Goal: Task Accomplishment & Management: Use online tool/utility

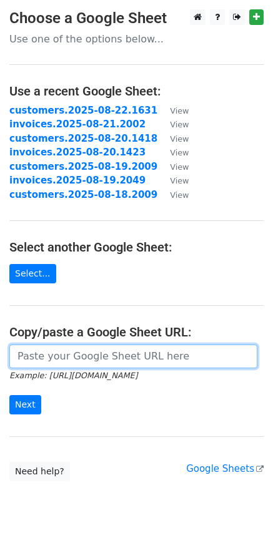
click at [104, 357] on input "url" at bounding box center [133, 357] width 248 height 24
paste input "https://docs.google.com/spreadsheets/d/18yIj7hw8faYKdqcoEKP77ZVBT-AsC21si5MZg2Q…"
type input "https://docs.google.com/spreadsheets/d/18yIj7hw8faYKdqcoEKP77ZVBT-AsC21si5MZg2Q…"
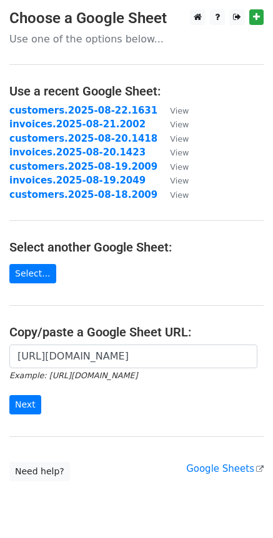
click at [112, 417] on div "https://docs.google.com/spreadsheets/d/18yIj7hw8faYKdqcoEKP77ZVBT-AsC21si5MZg2Q…" at bounding box center [136, 386] width 273 height 82
click at [26, 402] on input "Next" at bounding box center [25, 404] width 32 height 19
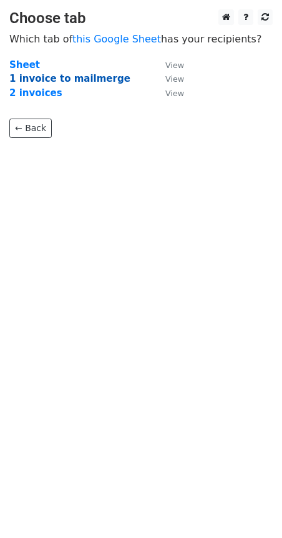
click at [91, 81] on strong "1 invoice to mailmerge" at bounding box center [69, 78] width 121 height 11
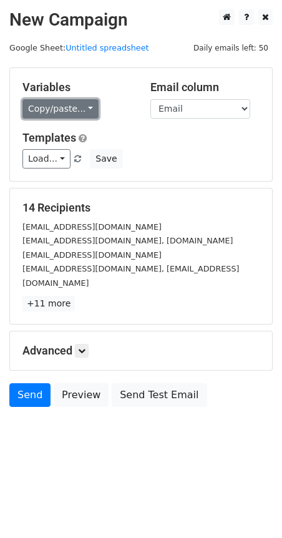
click at [90, 104] on link "Copy/paste..." at bounding box center [60, 108] width 76 height 19
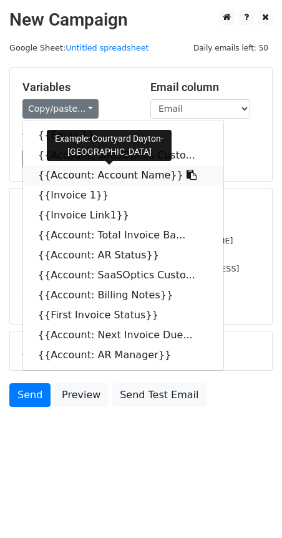
click at [187, 176] on icon at bounding box center [192, 175] width 10 height 10
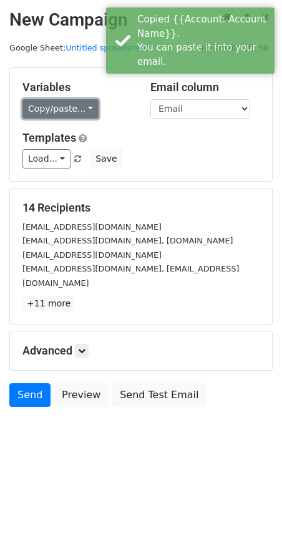
click at [82, 112] on link "Copy/paste..." at bounding box center [60, 108] width 76 height 19
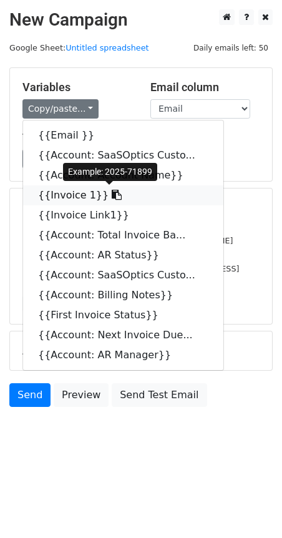
click at [112, 197] on icon at bounding box center [117, 195] width 10 height 10
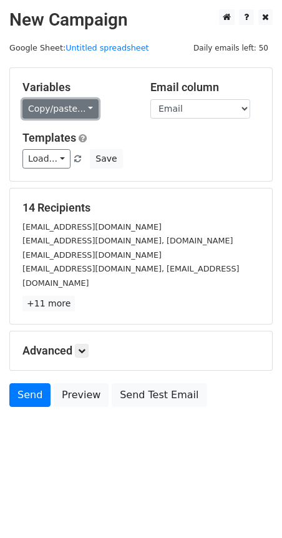
click at [87, 111] on link "Copy/paste..." at bounding box center [60, 108] width 76 height 19
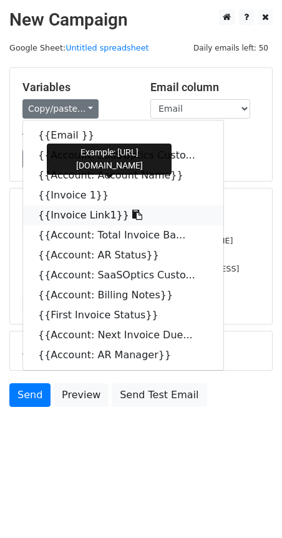
click at [132, 217] on icon at bounding box center [137, 215] width 10 height 10
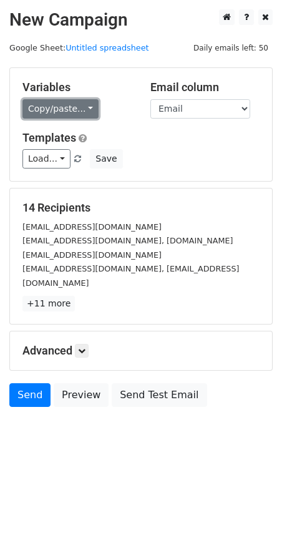
click at [79, 107] on link "Copy/paste..." at bounding box center [60, 108] width 76 height 19
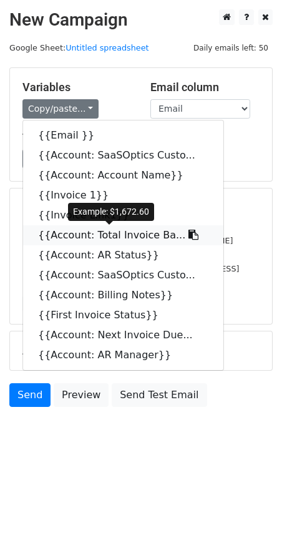
click at [189, 232] on icon at bounding box center [194, 235] width 10 height 10
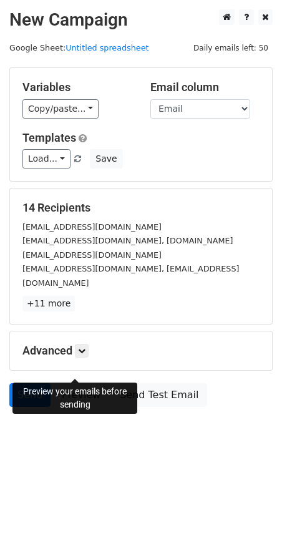
drag, startPoint x: 76, startPoint y: 359, endPoint x: 108, endPoint y: 354, distance: 33.0
click at [76, 383] on link "Preview" at bounding box center [81, 395] width 55 height 24
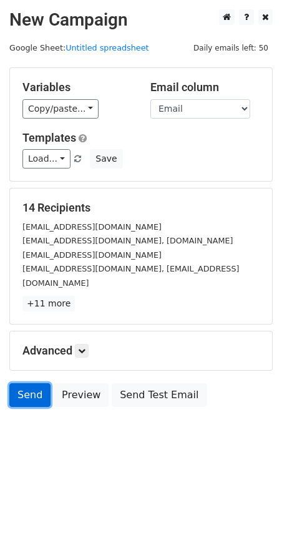
click at [36, 383] on link "Send" at bounding box center [29, 395] width 41 height 24
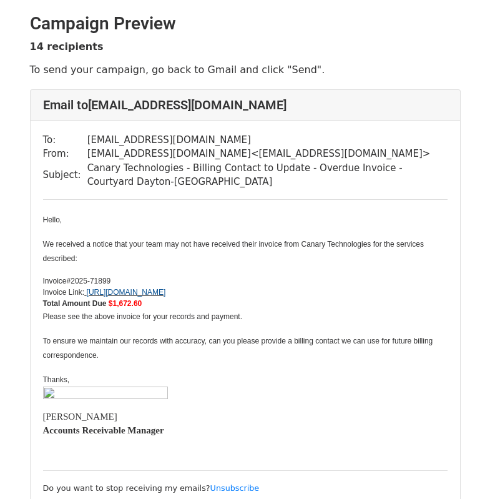
scroll to position [16, 0]
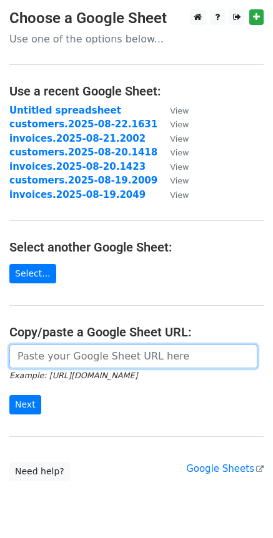
click at [57, 347] on input "url" at bounding box center [133, 357] width 248 height 24
paste input "https://docs.google.com/spreadsheets/d/18yIj7hw8faYKdqcoEKP77ZVBT-AsC21si5MZg2Q…"
type input "https://docs.google.com/spreadsheets/d/18yIj7hw8faYKdqcoEKP77ZVBT-AsC21si5MZg2Q…"
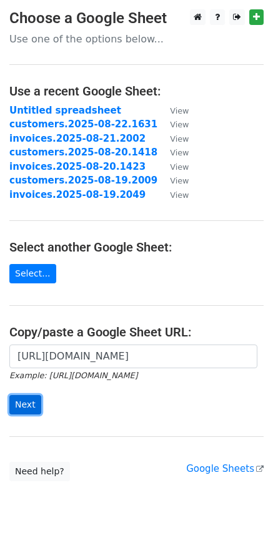
click at [31, 404] on input "Next" at bounding box center [25, 404] width 32 height 19
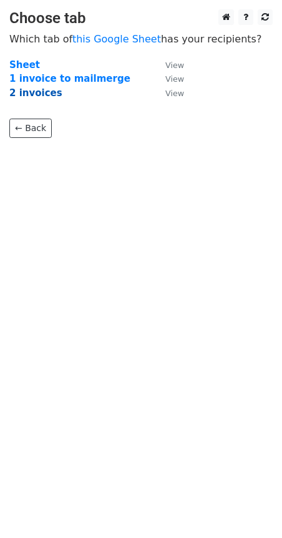
click at [42, 92] on strong "2 invoices" at bounding box center [35, 92] width 53 height 11
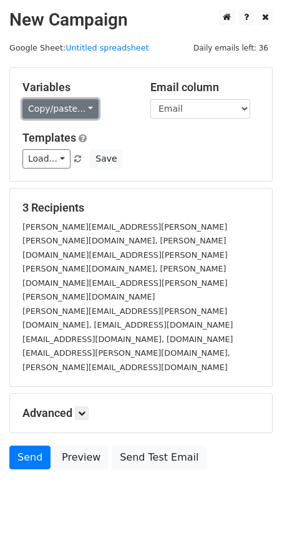
click at [84, 107] on link "Copy/paste..." at bounding box center [60, 108] width 76 height 19
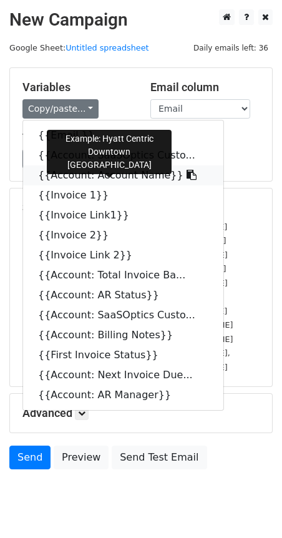
click at [187, 175] on icon at bounding box center [192, 175] width 10 height 10
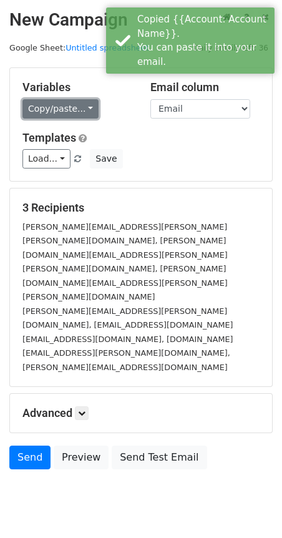
click at [86, 109] on link "Copy/paste..." at bounding box center [60, 108] width 76 height 19
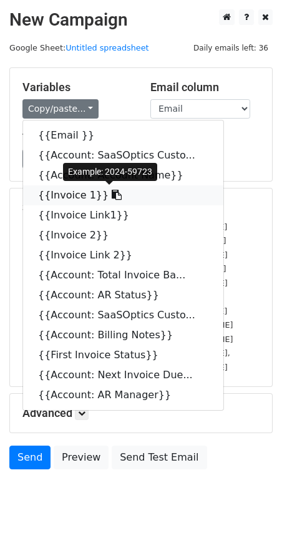
click at [112, 194] on icon at bounding box center [117, 195] width 10 height 10
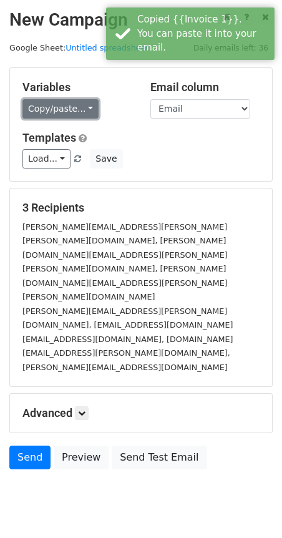
click at [81, 108] on link "Copy/paste..." at bounding box center [60, 108] width 76 height 19
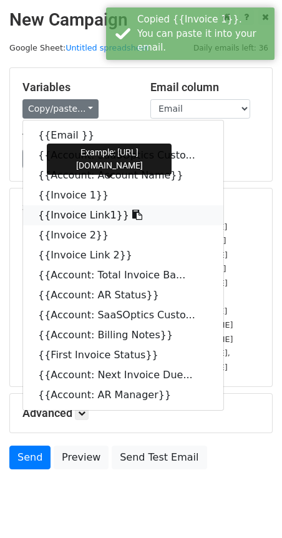
click at [132, 215] on icon at bounding box center [137, 215] width 10 height 10
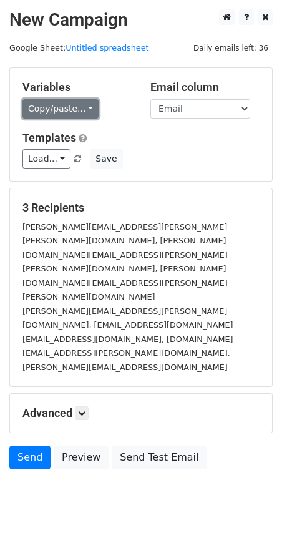
drag, startPoint x: 86, startPoint y: 108, endPoint x: 201, endPoint y: 162, distance: 126.9
click at [86, 109] on link "Copy/paste..." at bounding box center [60, 108] width 76 height 19
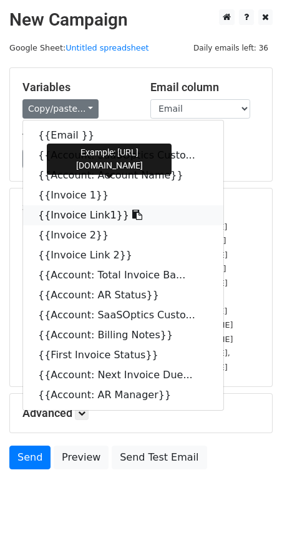
click at [132, 213] on icon at bounding box center [137, 215] width 10 height 10
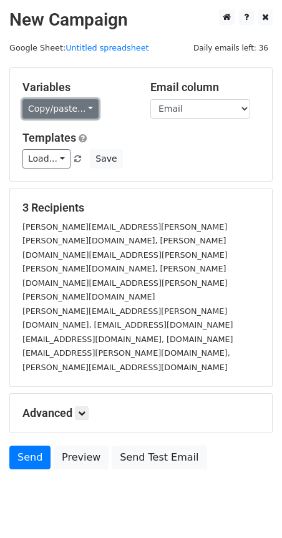
click at [84, 110] on link "Copy/paste..." at bounding box center [60, 108] width 76 height 19
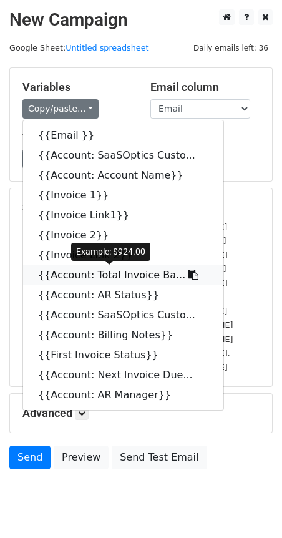
click at [189, 276] on icon at bounding box center [194, 275] width 10 height 10
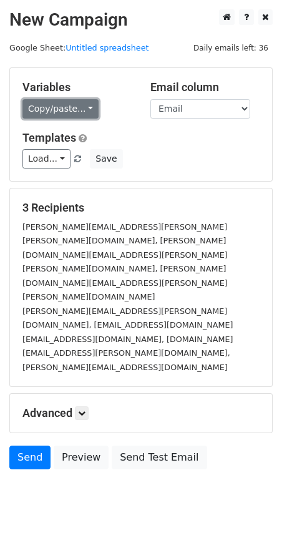
click at [82, 107] on link "Copy/paste..." at bounding box center [60, 108] width 76 height 19
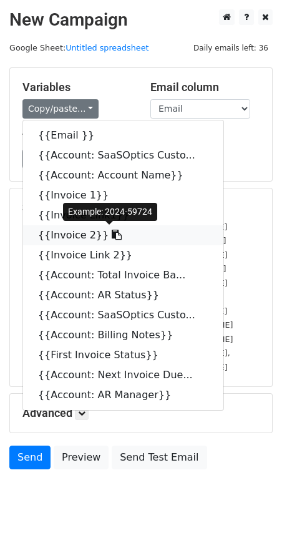
click at [112, 235] on icon at bounding box center [117, 235] width 10 height 10
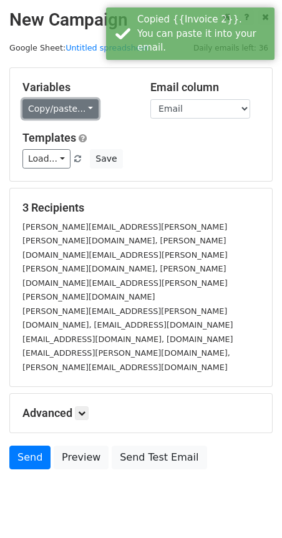
click at [83, 110] on link "Copy/paste..." at bounding box center [60, 108] width 76 height 19
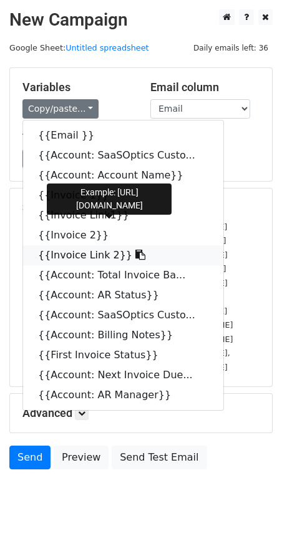
click at [136, 256] on icon at bounding box center [141, 255] width 10 height 10
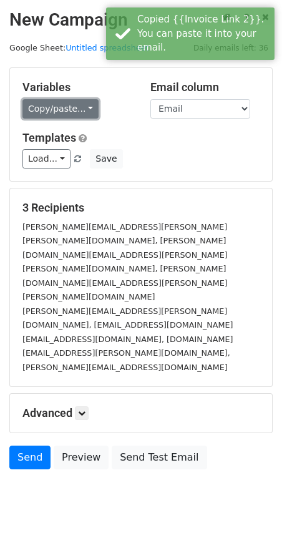
click at [83, 112] on link "Copy/paste..." at bounding box center [60, 108] width 76 height 19
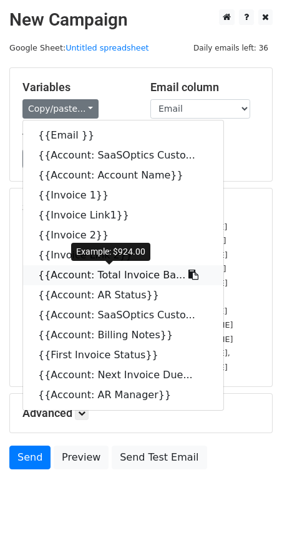
click at [189, 274] on icon at bounding box center [194, 275] width 10 height 10
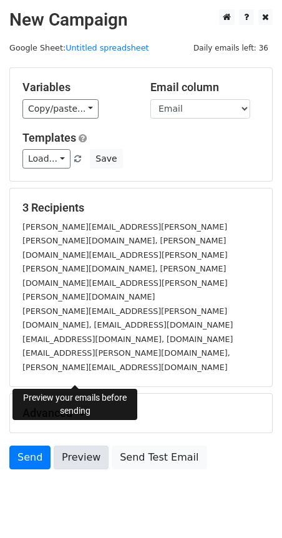
click at [83, 446] on link "Preview" at bounding box center [81, 458] width 55 height 24
click at [81, 446] on link "Preview" at bounding box center [81, 458] width 55 height 24
click at [192, 439] on body "New Campaign Daily emails left: 36 Google Sheet: Untitled spreadsheet Variables…" at bounding box center [141, 267] width 282 height 517
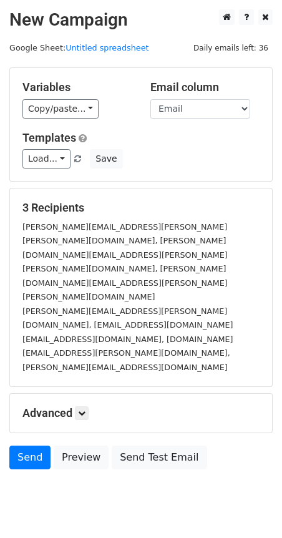
click at [103, 449] on html "New Campaign Daily emails left: 36 Google Sheet: Untitled spreadsheet Variables…" at bounding box center [141, 288] width 282 height 576
click at [26, 446] on link "Send" at bounding box center [29, 458] width 41 height 24
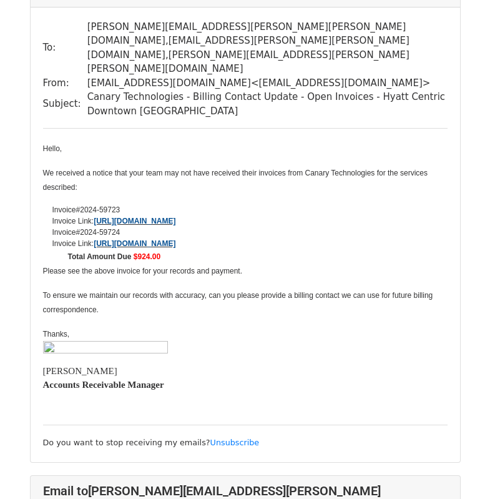
scroll to position [32, 0]
